Goal: Browse casually: Explore the website without a specific task or goal

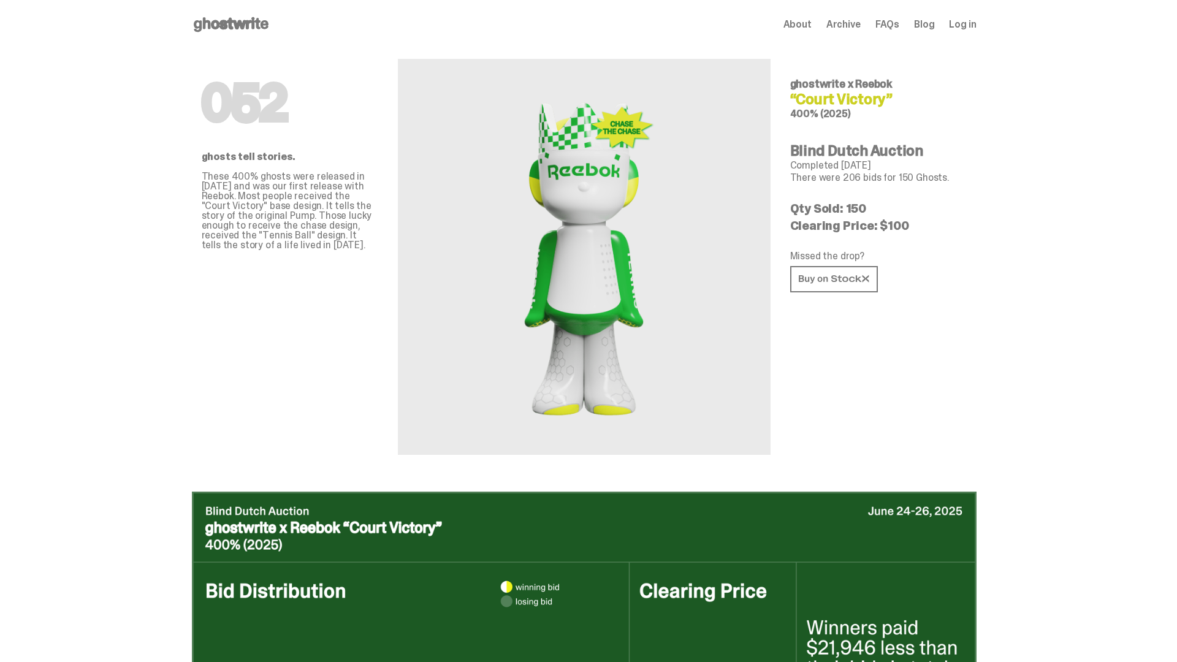
scroll to position [1787, 0]
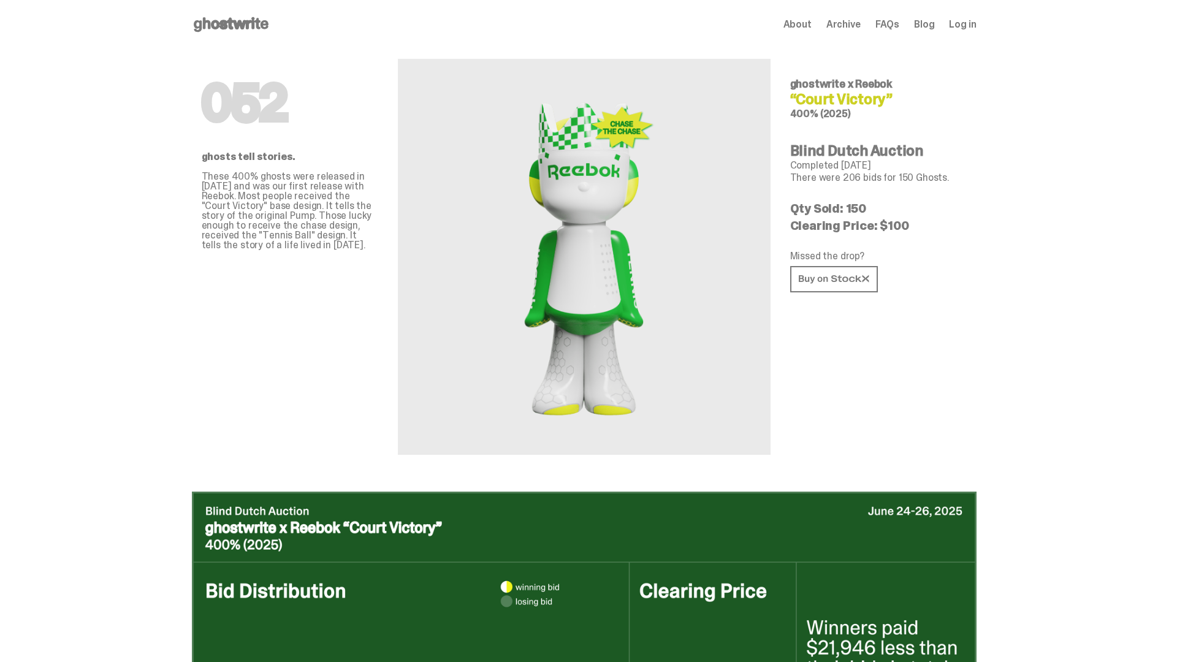
scroll to position [2052, 0]
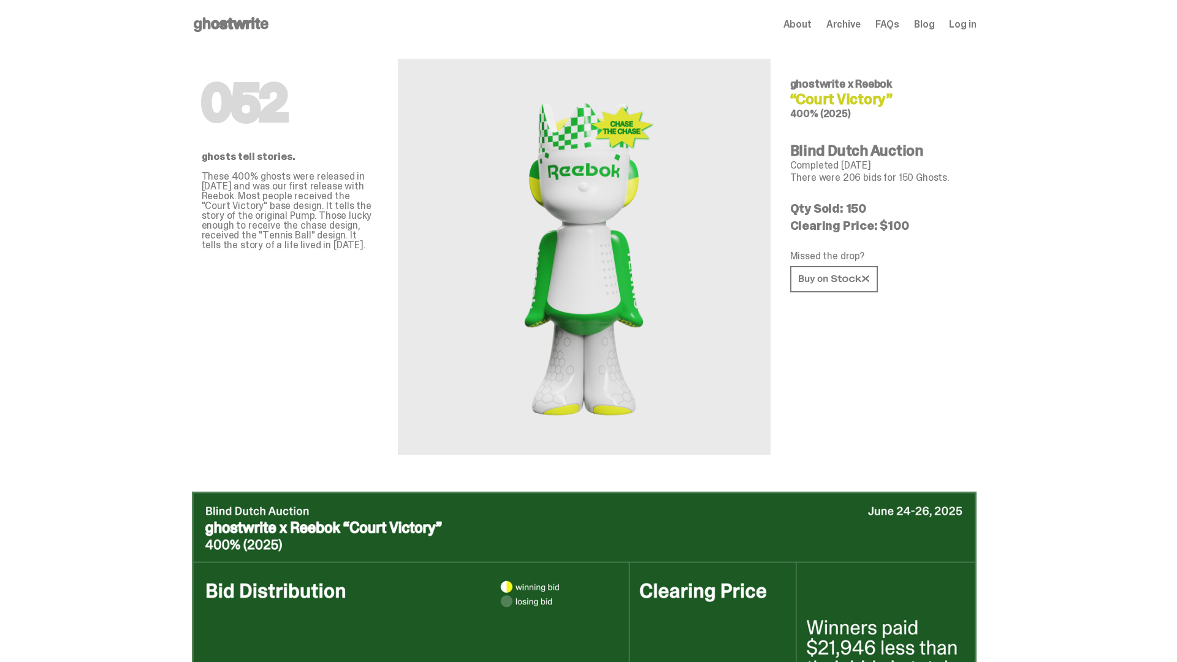
scroll to position [2052, 0]
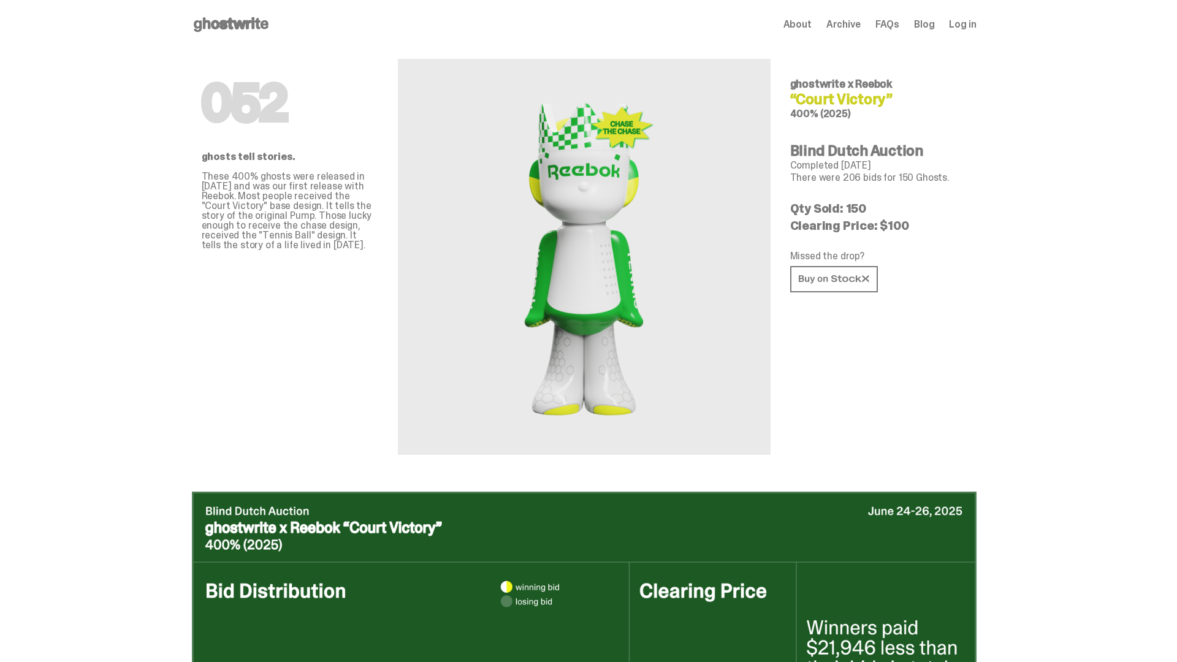
scroll to position [2052, 0]
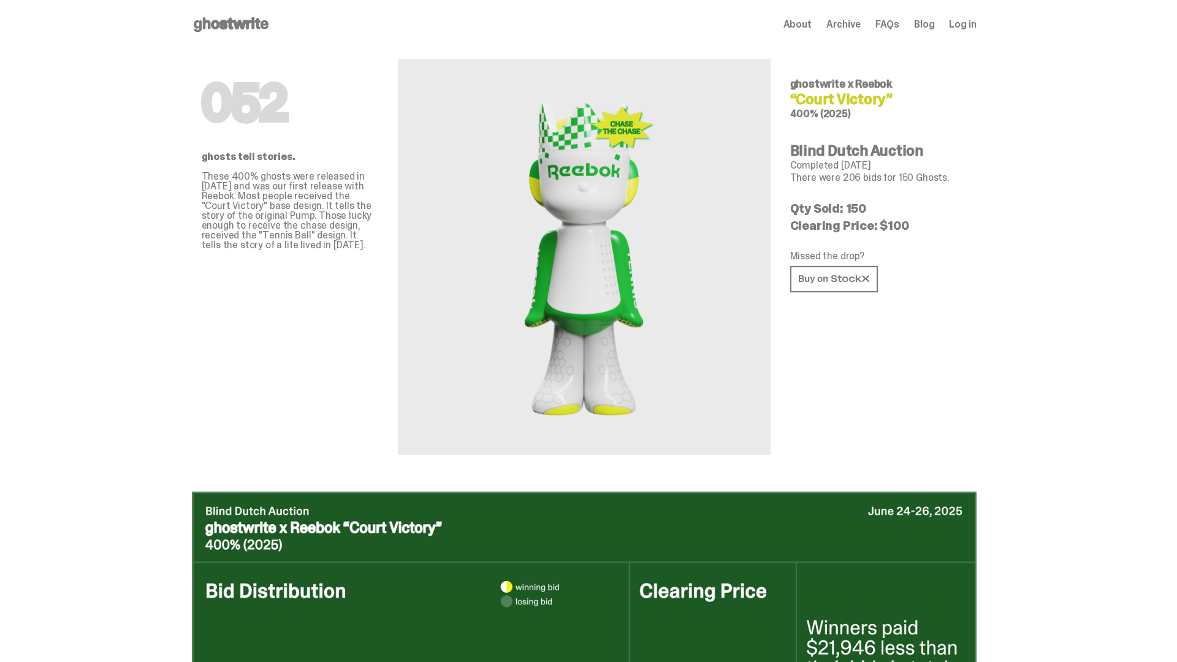
scroll to position [2052, 0]
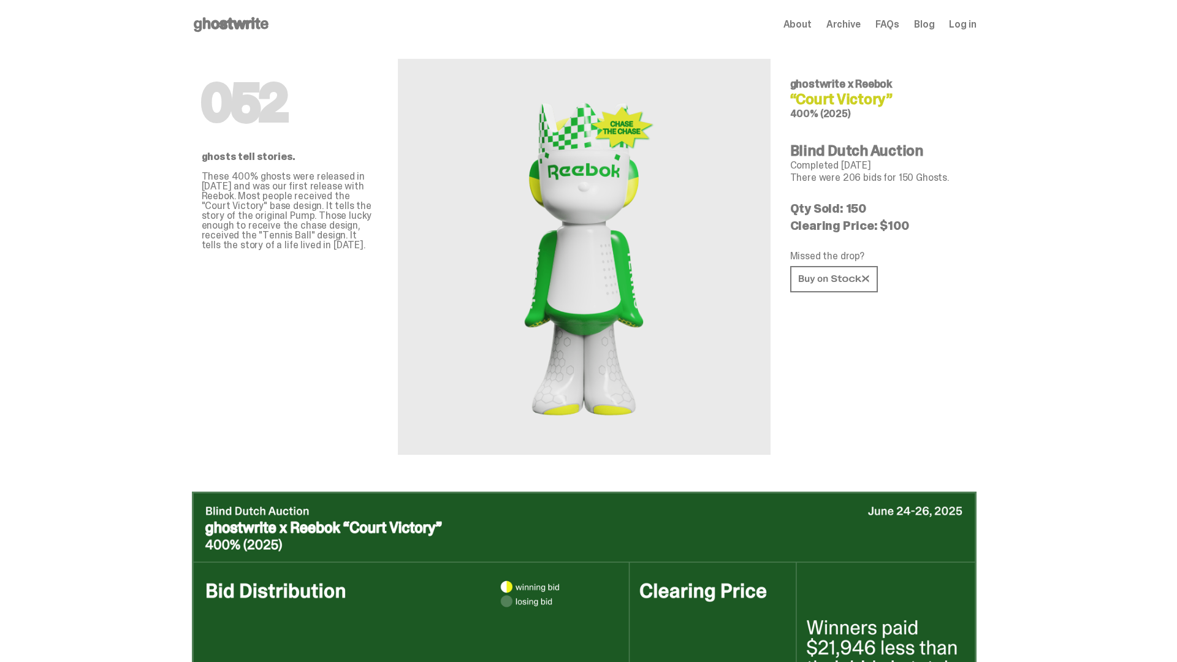
scroll to position [2052, 0]
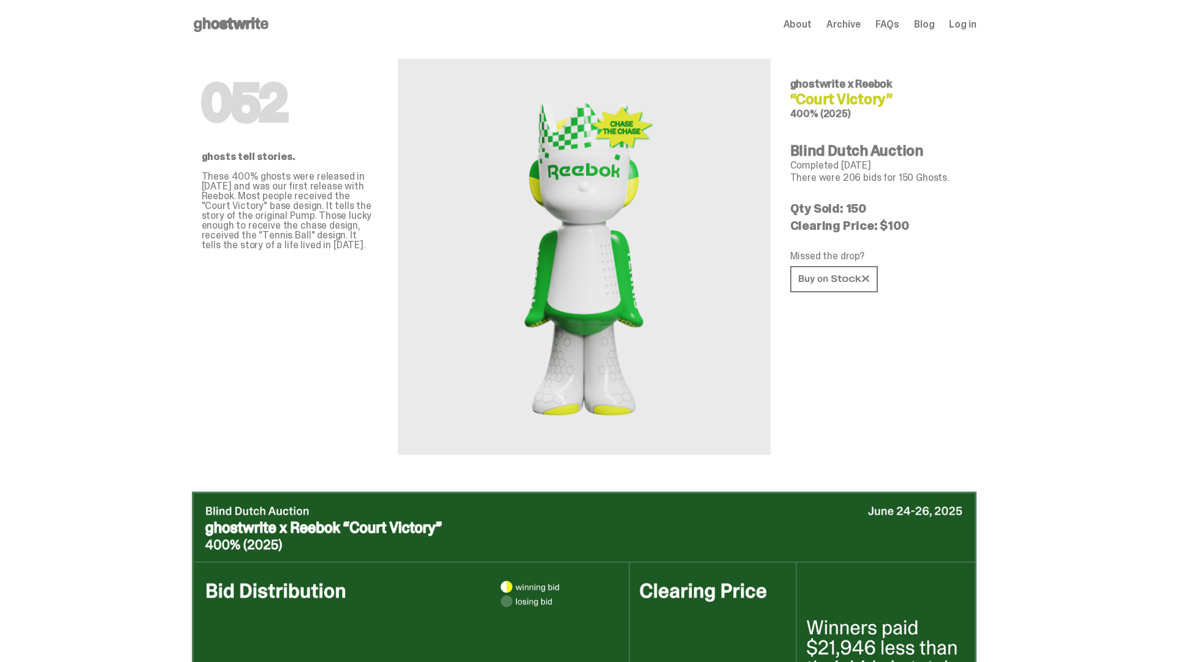
scroll to position [2052, 0]
